Goal: Find specific page/section: Find specific page/section

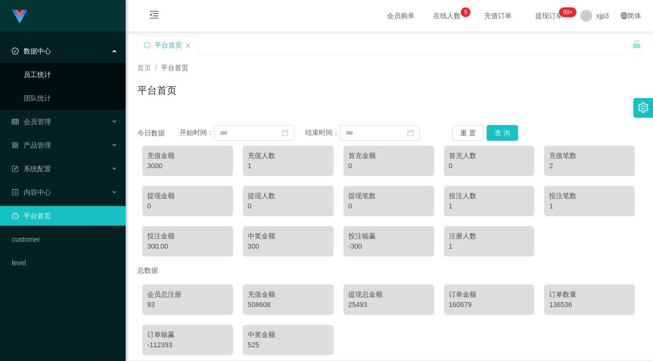
drag, startPoint x: 70, startPoint y: 46, endPoint x: 79, endPoint y: 67, distance: 23.1
click at [70, 46] on div "数据中心" at bounding box center [63, 51] width 126 height 20
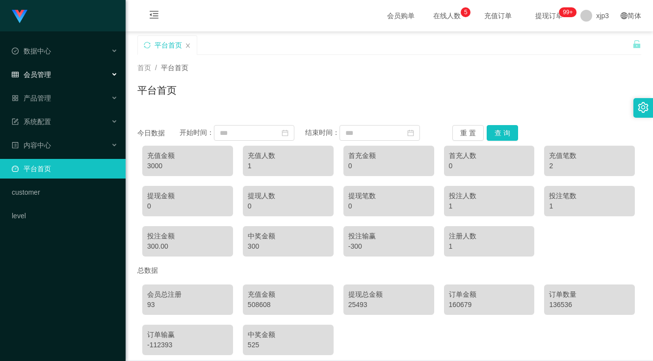
click at [86, 69] on div "会员管理" at bounding box center [63, 75] width 126 height 20
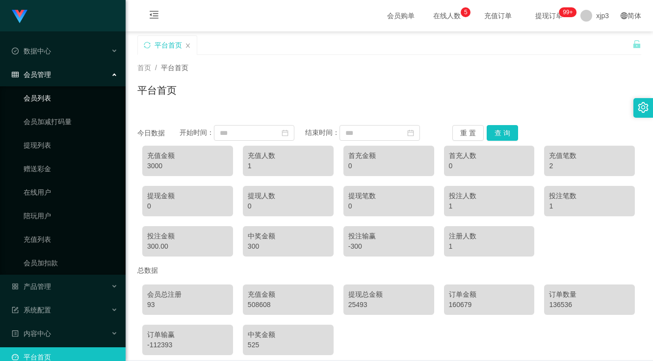
click at [71, 97] on link "会员列表" at bounding box center [71, 98] width 94 height 20
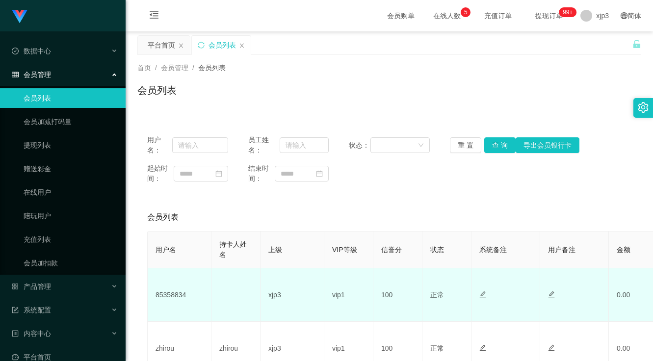
click at [168, 296] on td "85358834" at bounding box center [180, 294] width 64 height 53
click at [169, 297] on td "85358834" at bounding box center [180, 294] width 64 height 53
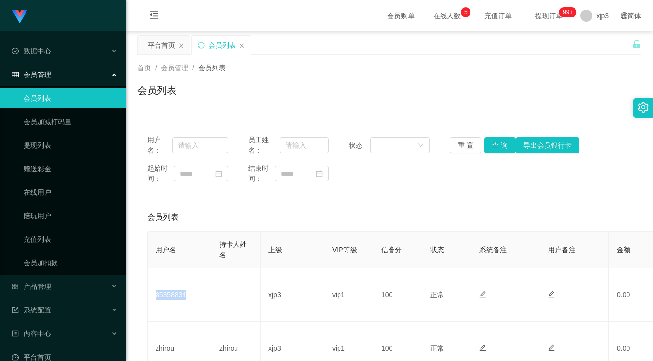
copy td "85358834"
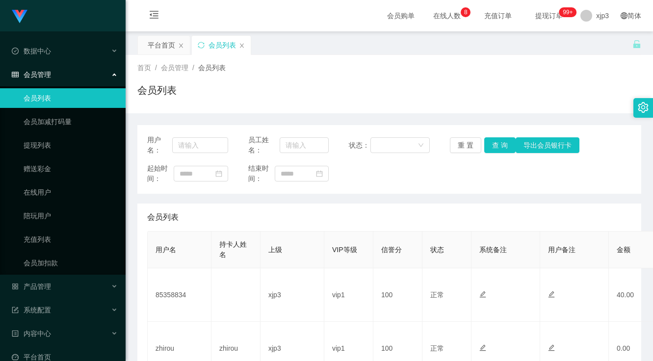
scroll to position [98, 0]
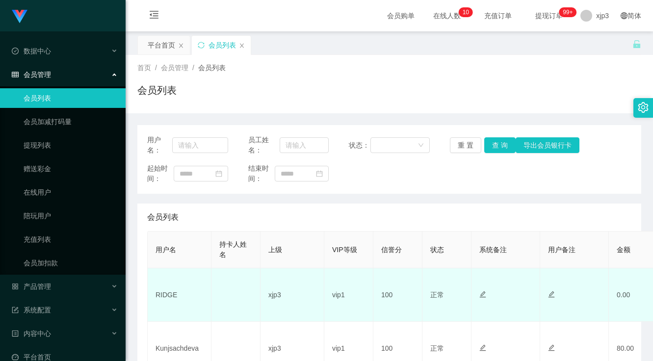
scroll to position [147, 0]
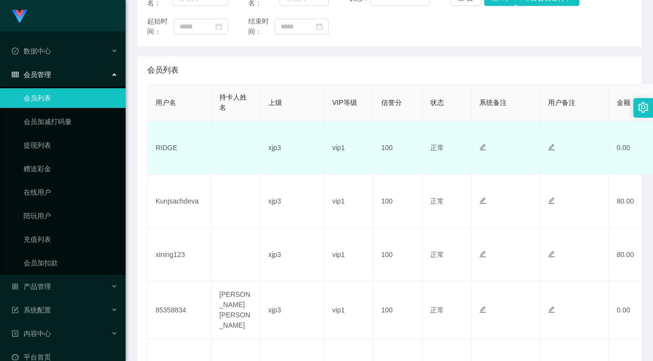
click at [165, 145] on td "RIDGE" at bounding box center [180, 147] width 64 height 53
copy td "RIDGE"
